Goal: Task Accomplishment & Management: Manage account settings

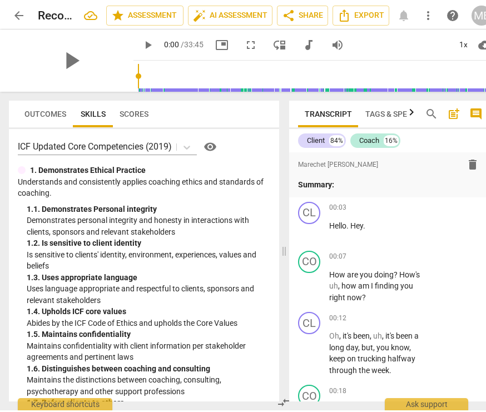
scroll to position [14401, 0]
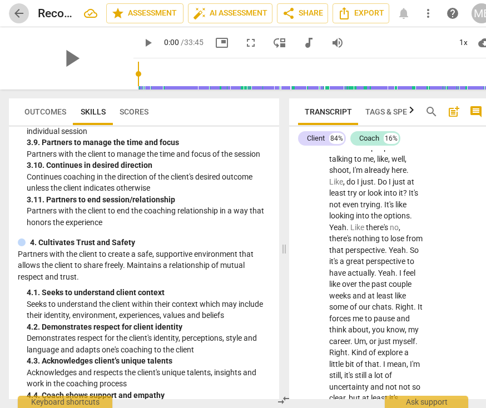
click at [13, 13] on span "arrow_back" at bounding box center [18, 13] width 13 height 13
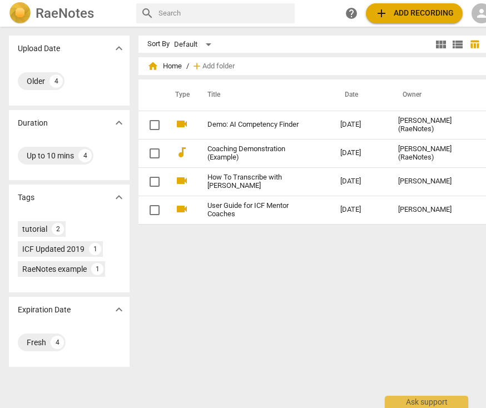
click at [42, 19] on h2 "RaeNotes" at bounding box center [65, 14] width 58 height 16
click at [56, 11] on h2 "RaeNotes" at bounding box center [65, 14] width 58 height 16
click at [478, 10] on span "person" at bounding box center [480, 13] width 13 height 13
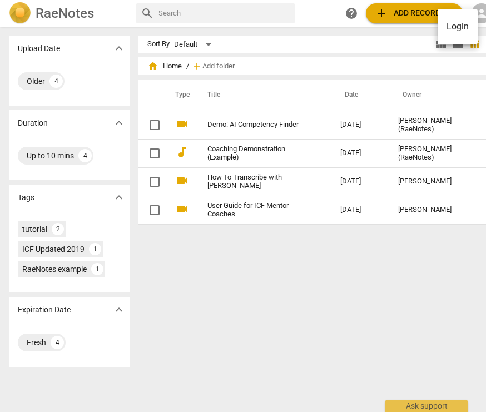
click at [463, 24] on li "Login" at bounding box center [457, 26] width 40 height 27
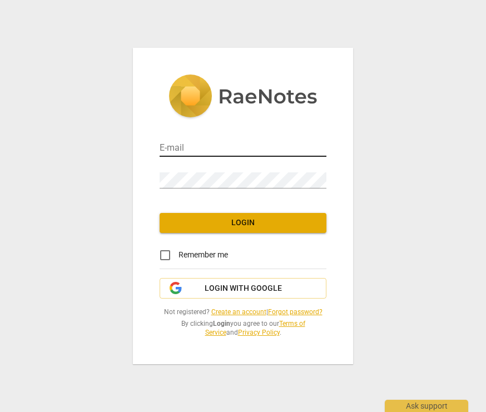
click at [171, 148] on input "email" at bounding box center [242, 149] width 167 height 16
type input "marechetbelete@gmail.com"
